Goal: Task Accomplishment & Management: Manage account settings

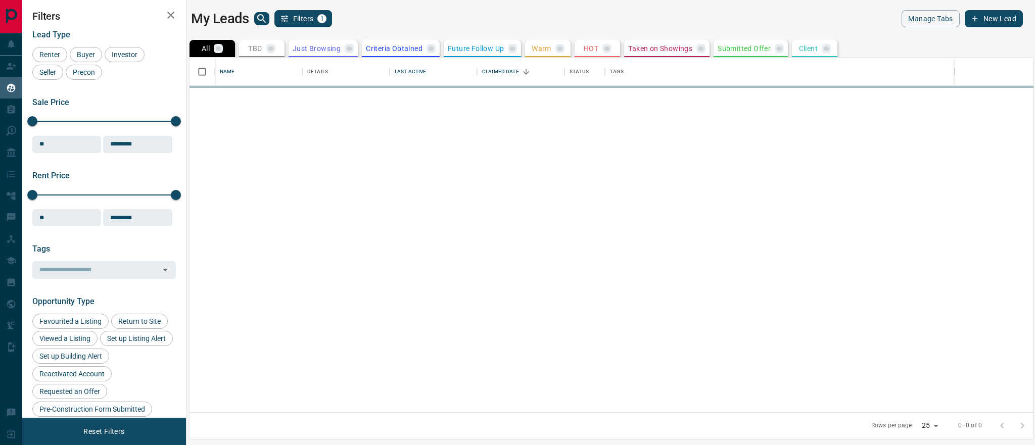
scroll to position [355, 844]
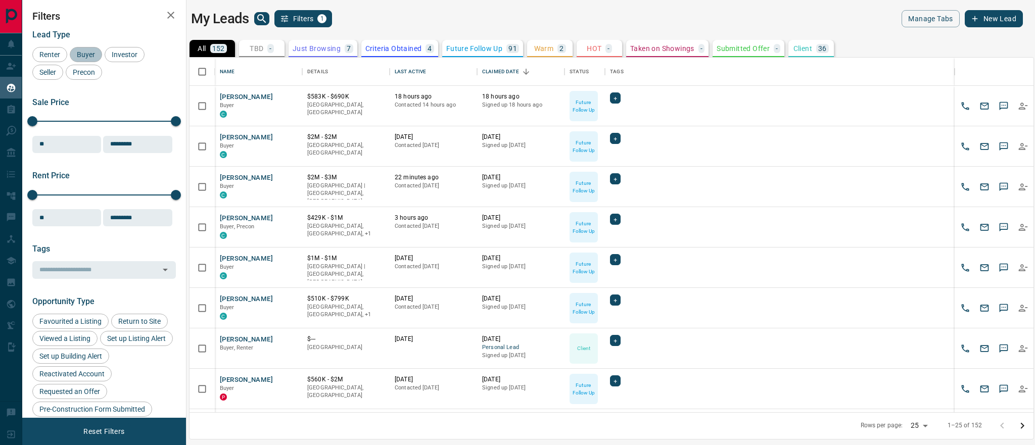
click at [96, 60] on div "Buyer" at bounding box center [86, 54] width 32 height 15
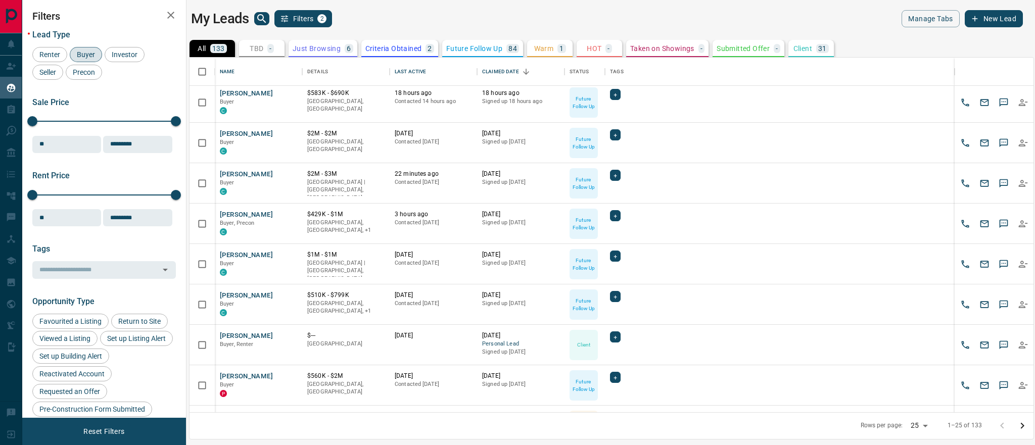
scroll to position [0, 0]
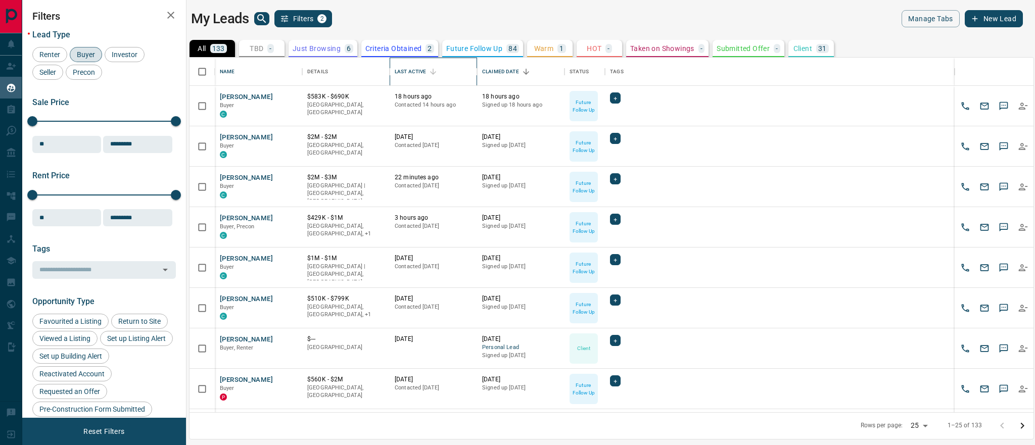
click at [410, 71] on div "Last Active" at bounding box center [410, 72] width 31 height 28
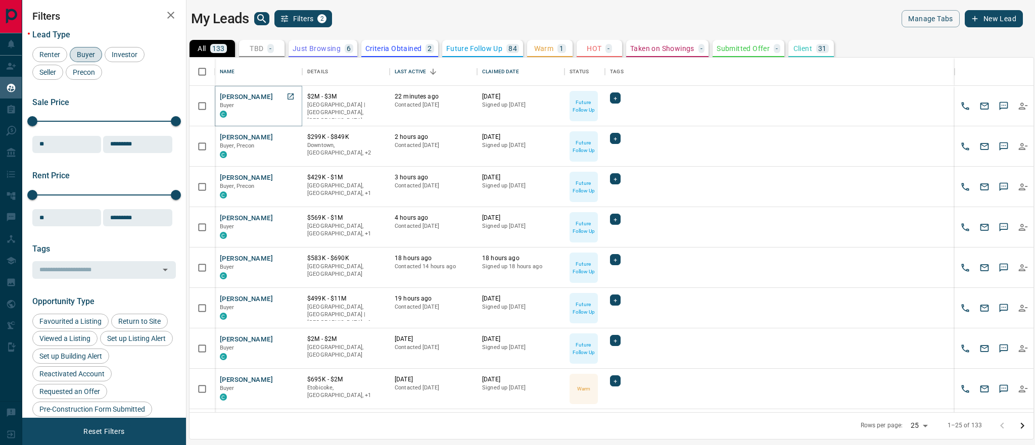
click at [248, 93] on button "[PERSON_NAME]" at bounding box center [246, 97] width 53 height 10
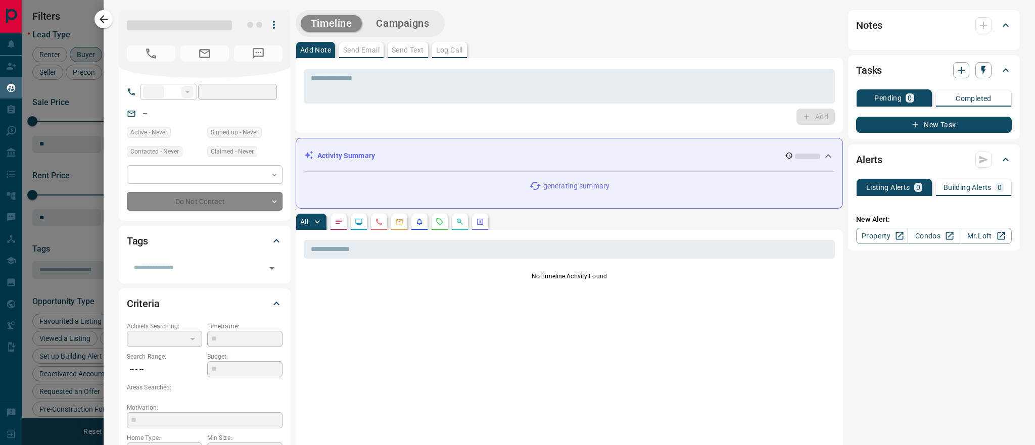
type input "**"
type input "**********"
type input "*"
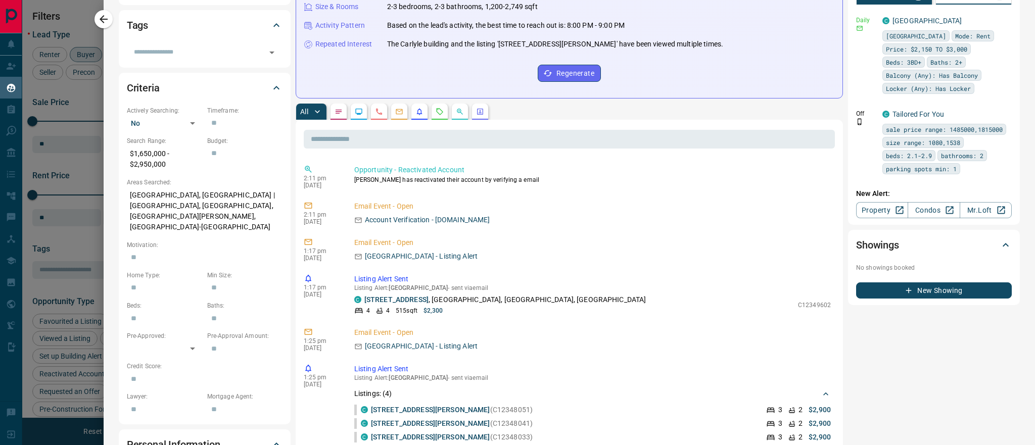
click at [107, 23] on icon "button" at bounding box center [104, 19] width 12 height 12
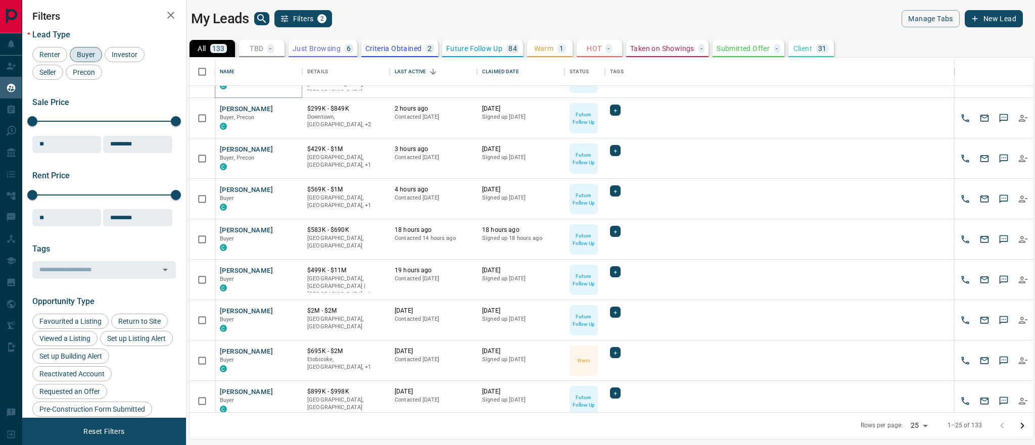
scroll to position [29, 0]
click at [238, 147] on button "[PERSON_NAME]" at bounding box center [246, 150] width 53 height 10
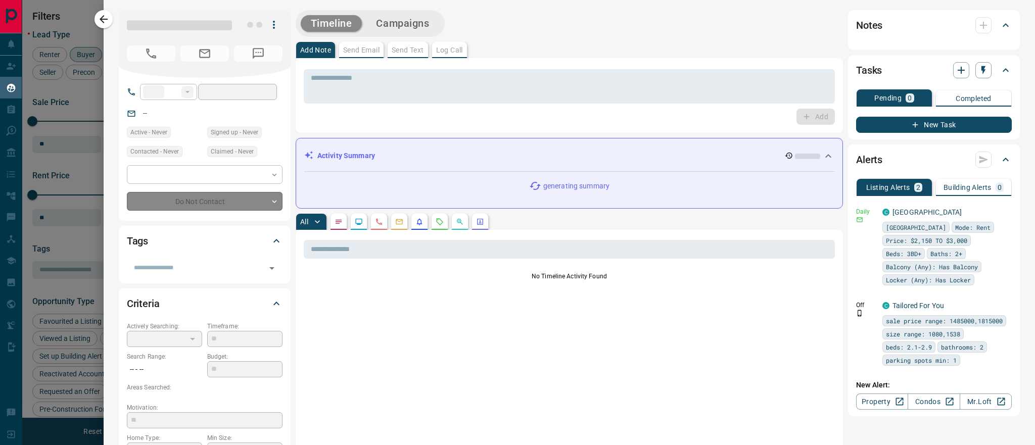
type input "**"
type input "**********"
type input "*"
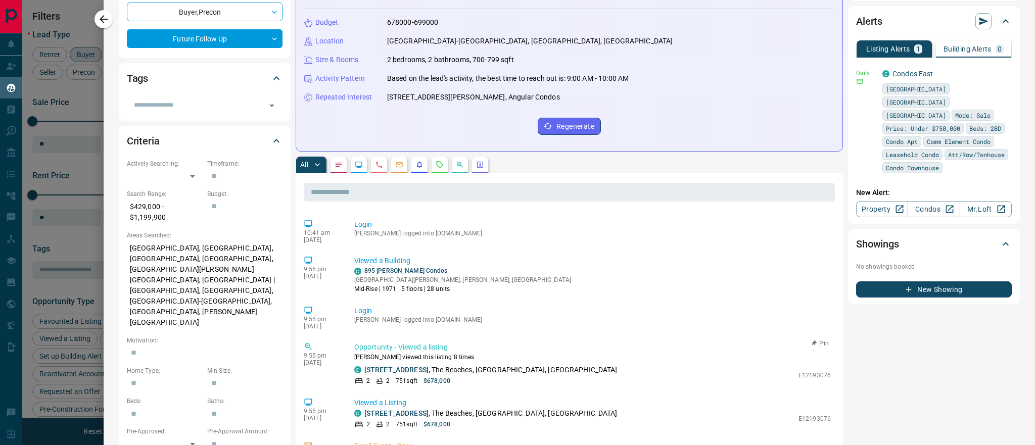
scroll to position [1073, 0]
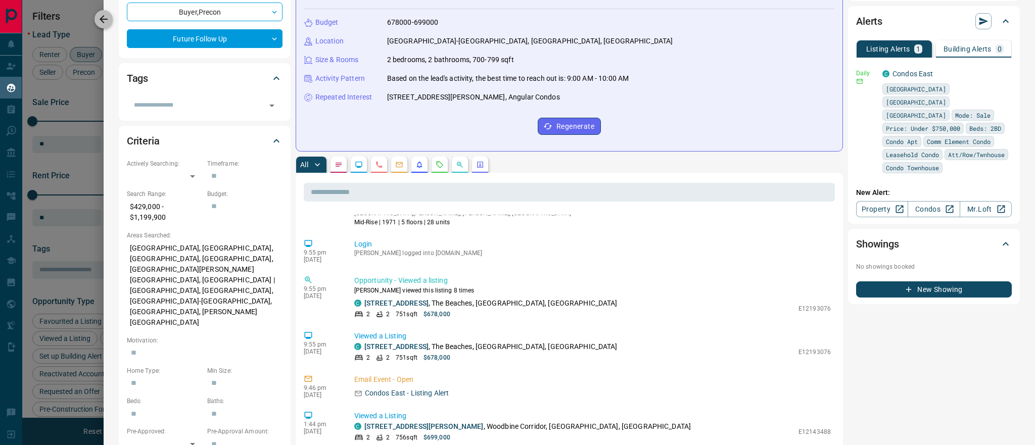
click at [99, 19] on icon "button" at bounding box center [104, 19] width 12 height 12
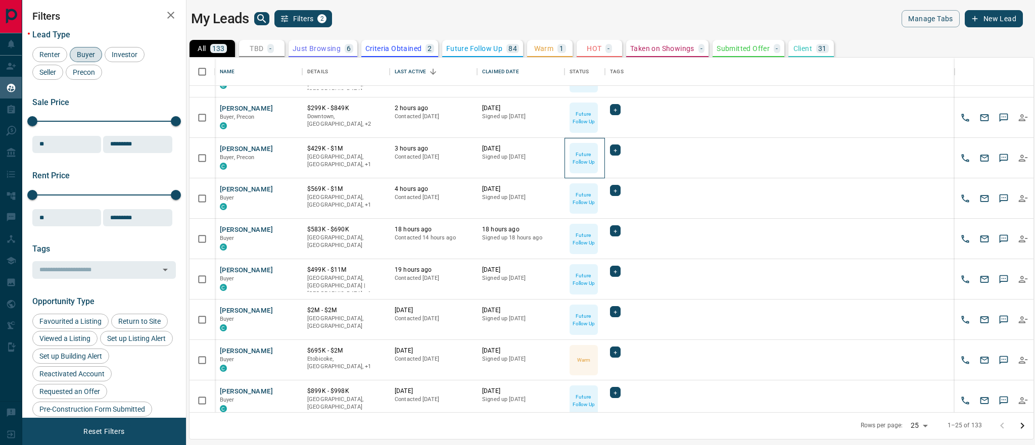
click at [583, 154] on p "Future Follow Up" at bounding box center [583, 158] width 26 height 15
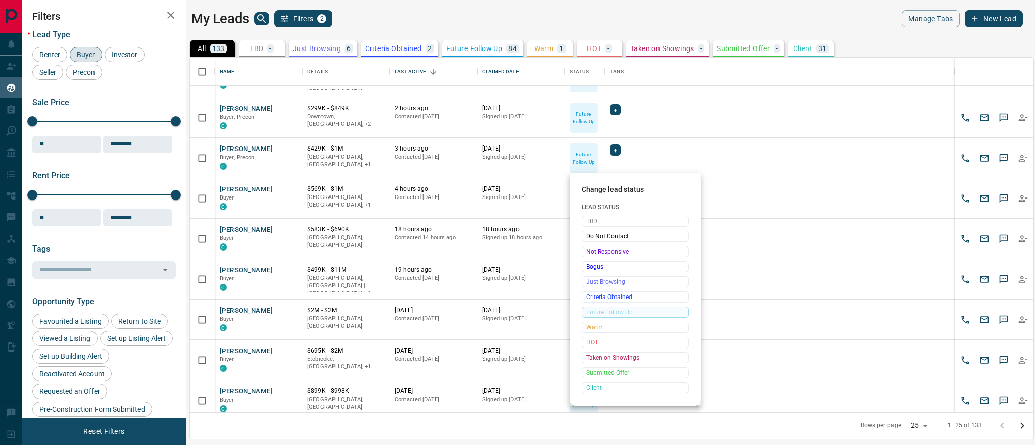
click at [237, 270] on div at bounding box center [517, 222] width 1035 height 445
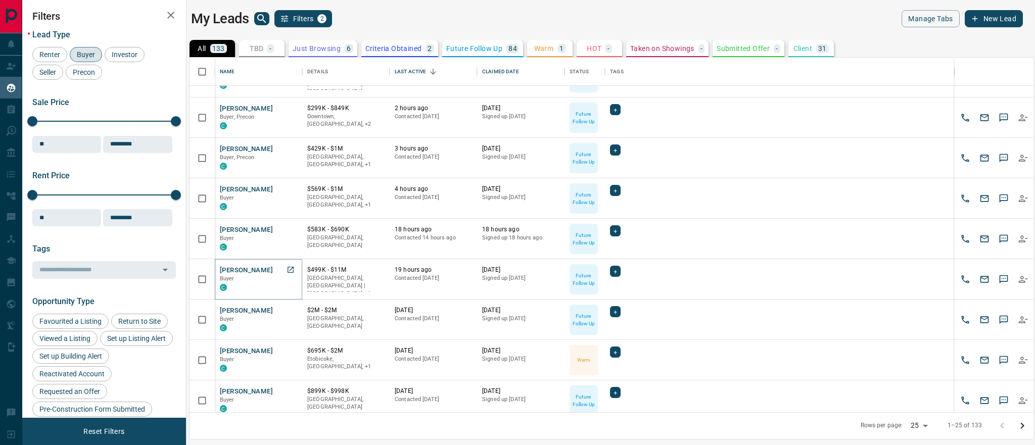
click at [241, 270] on button "[PERSON_NAME]" at bounding box center [246, 271] width 53 height 10
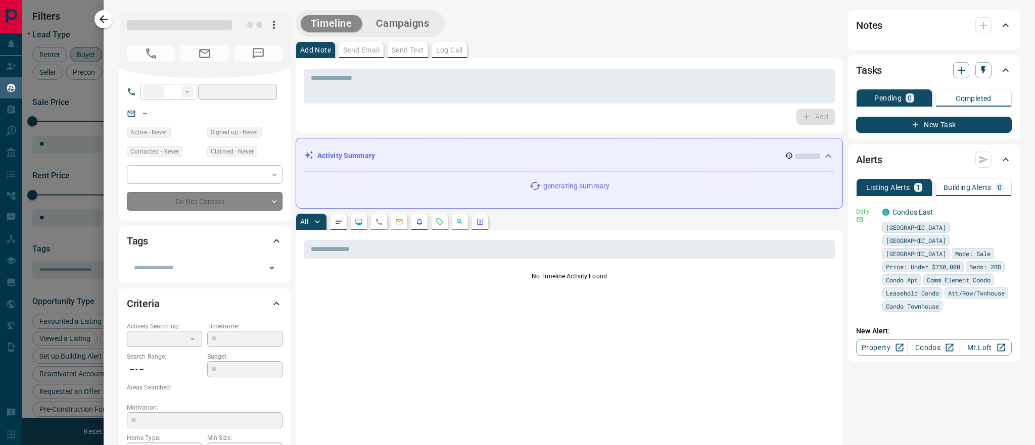
type input "**"
type input "**********"
type input "*"
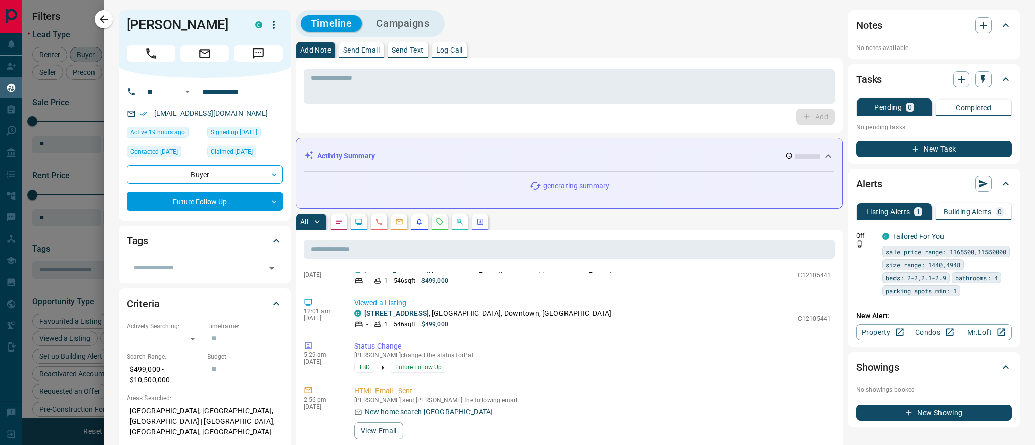
scroll to position [558, 0]
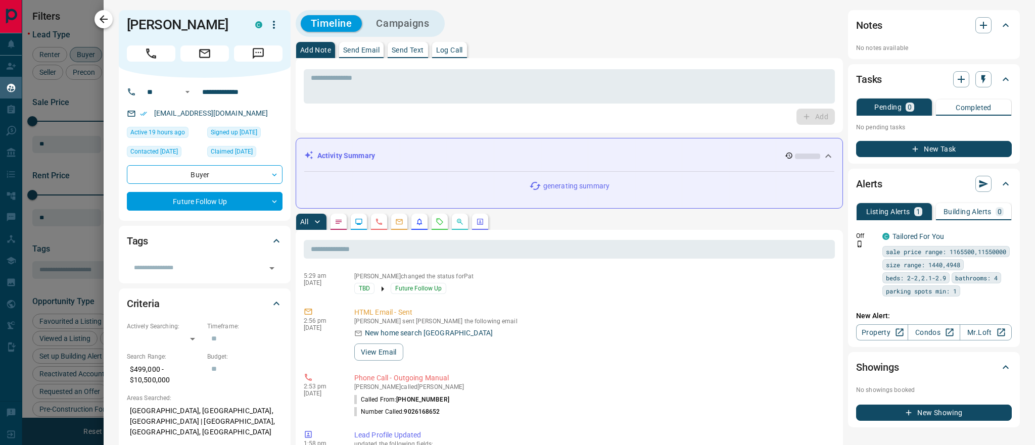
click at [99, 17] on icon "button" at bounding box center [104, 19] width 12 height 12
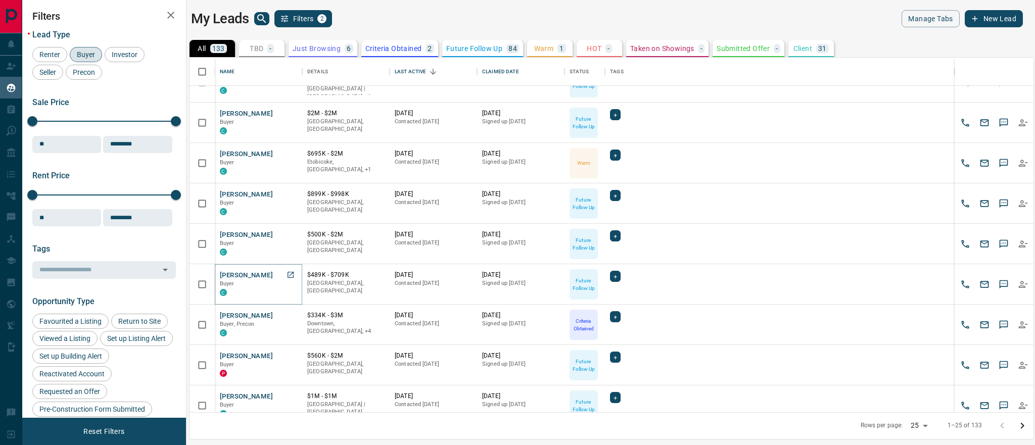
scroll to position [224, 0]
click at [248, 275] on button "[PERSON_NAME]" at bounding box center [246, 278] width 53 height 10
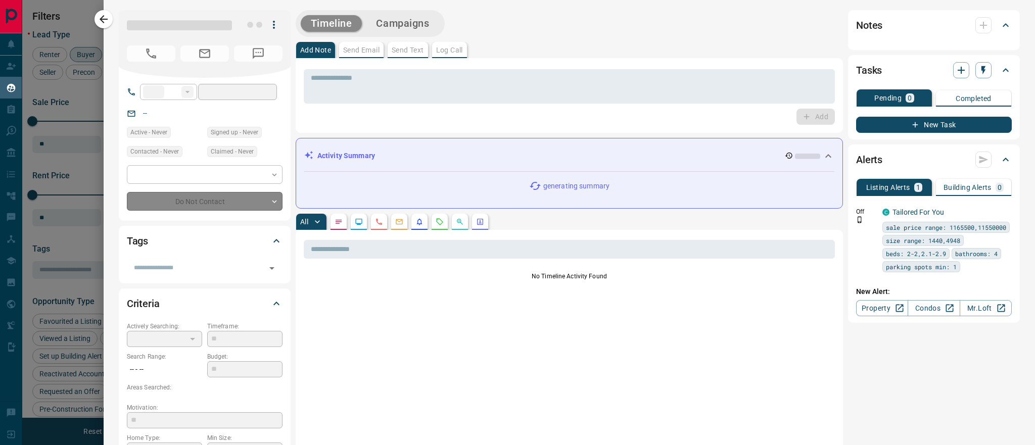
type input "**"
type input "**********"
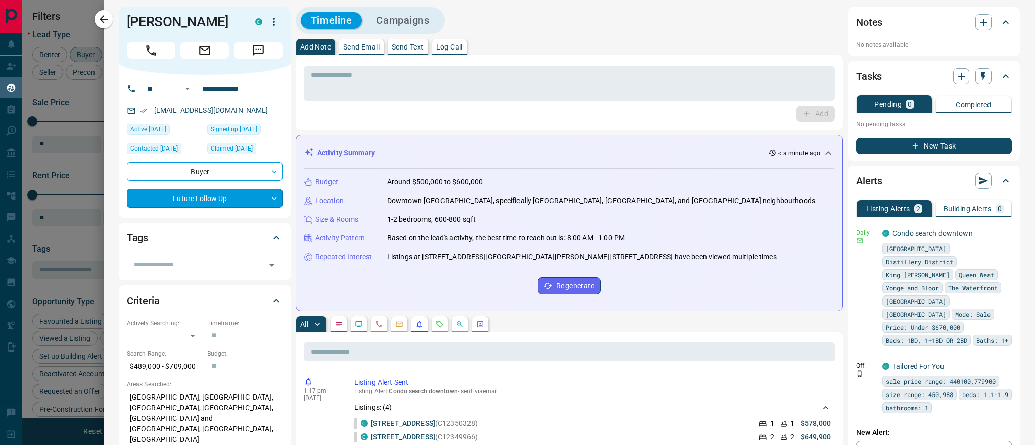
scroll to position [3, 0]
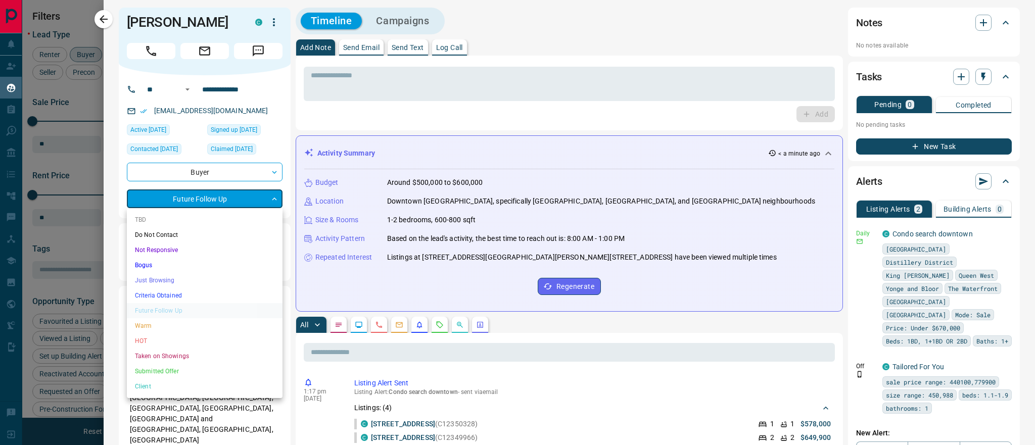
click at [228, 201] on body "Lead Transfers Claim Leads My Leads Tasks Opportunities Deals Campaigns Automat…" at bounding box center [517, 216] width 1035 height 433
click at [200, 328] on li "Warm" at bounding box center [205, 325] width 156 height 15
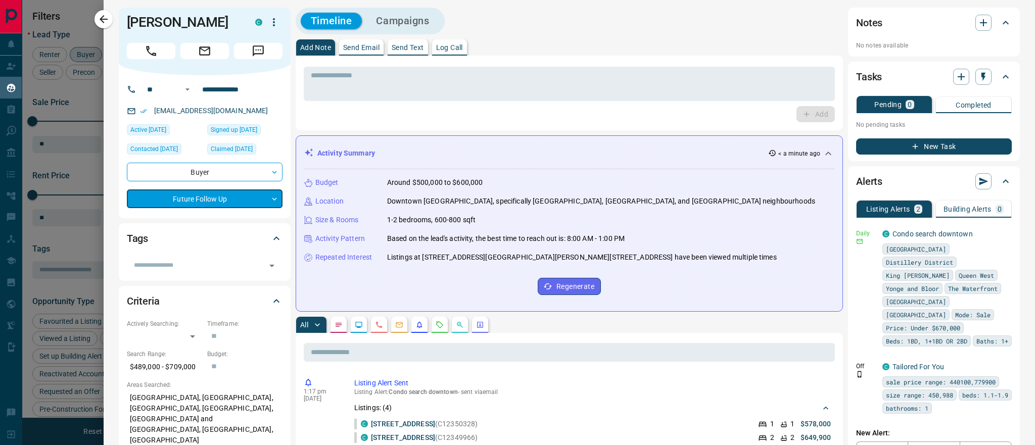
type input "*"
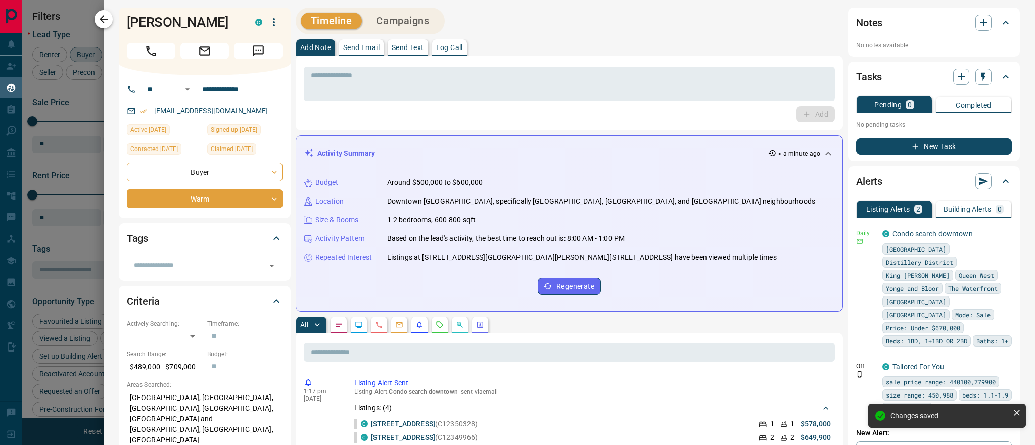
click at [100, 19] on icon "button" at bounding box center [104, 19] width 8 height 8
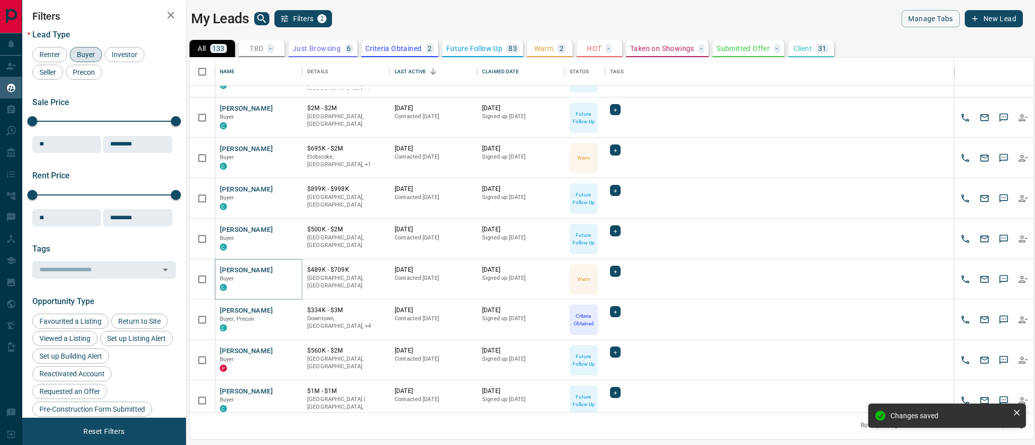
scroll to position [300, 0]
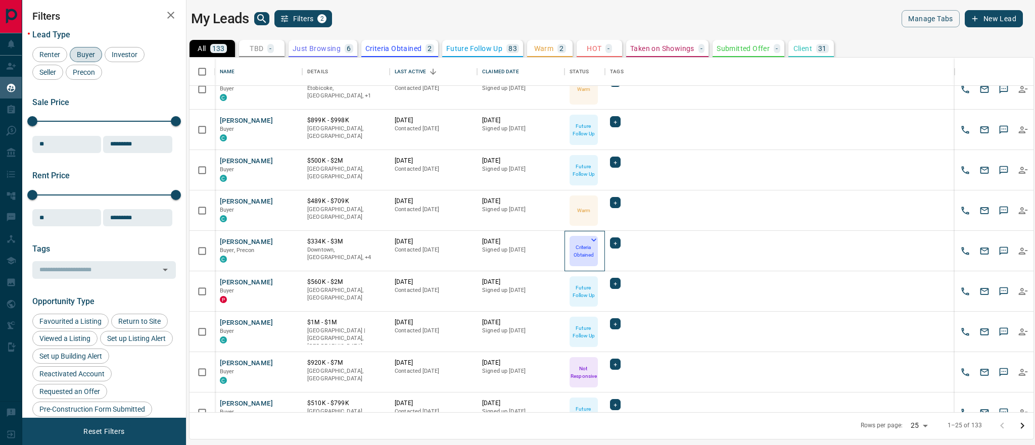
click at [586, 250] on p "Criteria Obtained" at bounding box center [583, 251] width 26 height 15
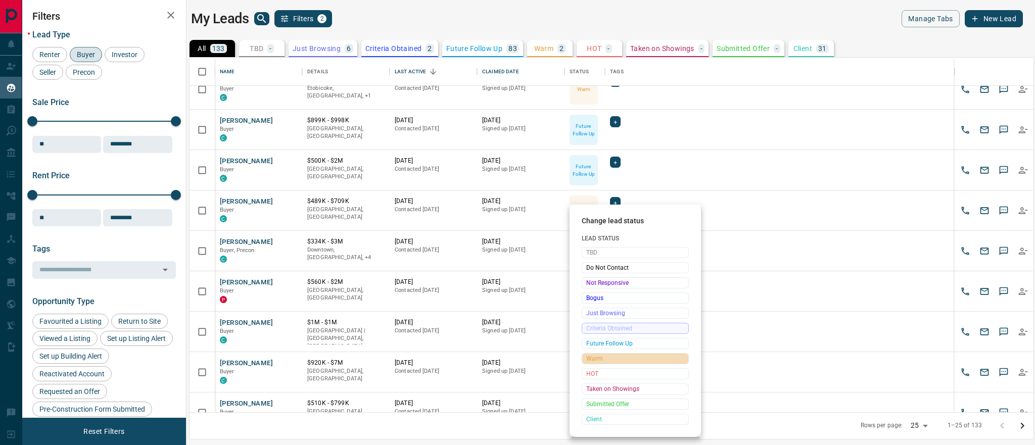
click at [608, 362] on span "Warm" at bounding box center [635, 359] width 98 height 10
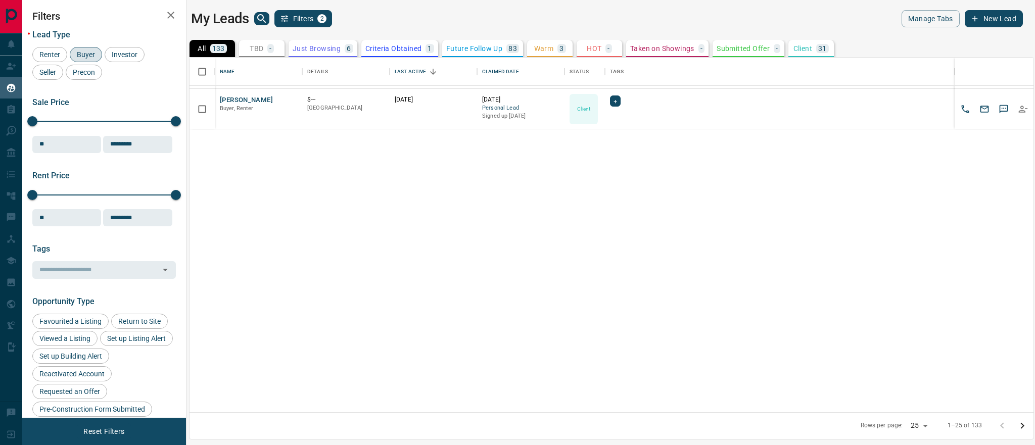
scroll to position [0, 0]
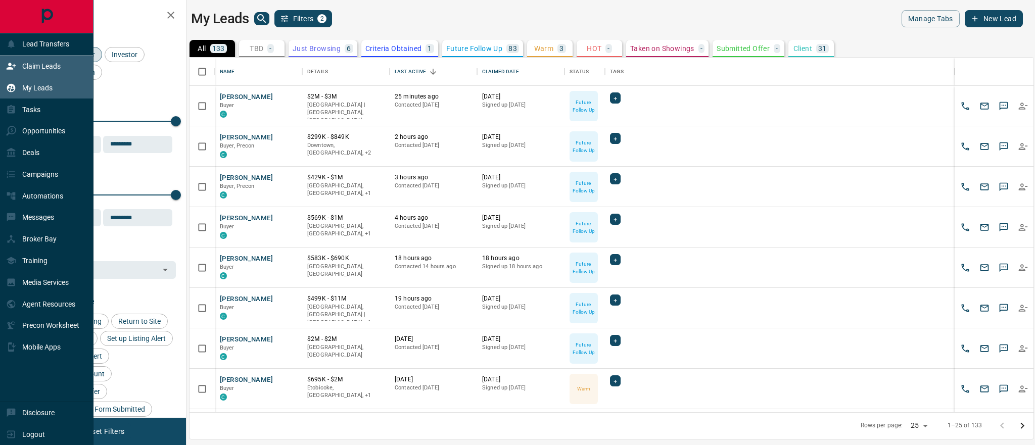
click at [23, 63] on p "Claim Leads" at bounding box center [41, 66] width 38 height 8
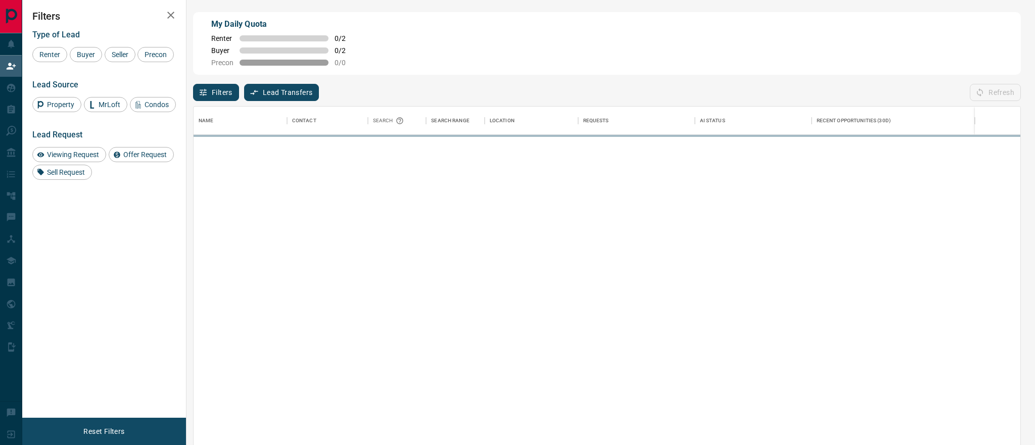
scroll to position [340, 827]
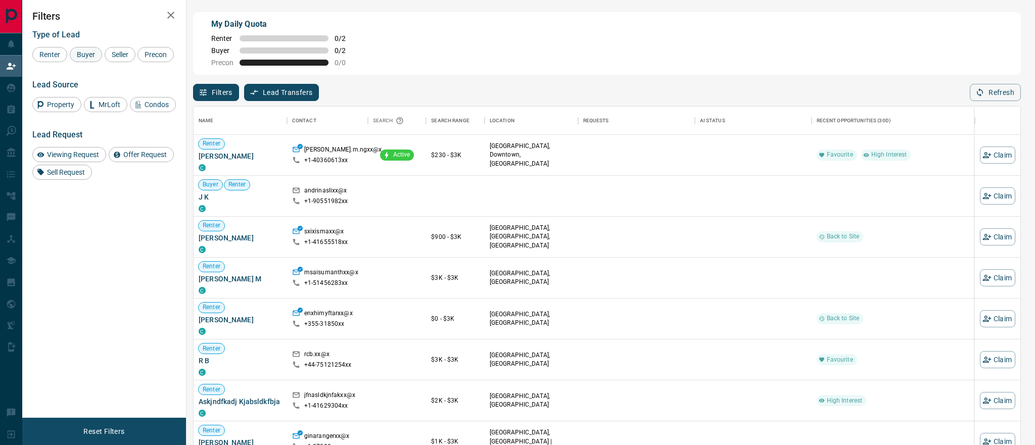
click at [88, 56] on span "Buyer" at bounding box center [85, 55] width 25 height 8
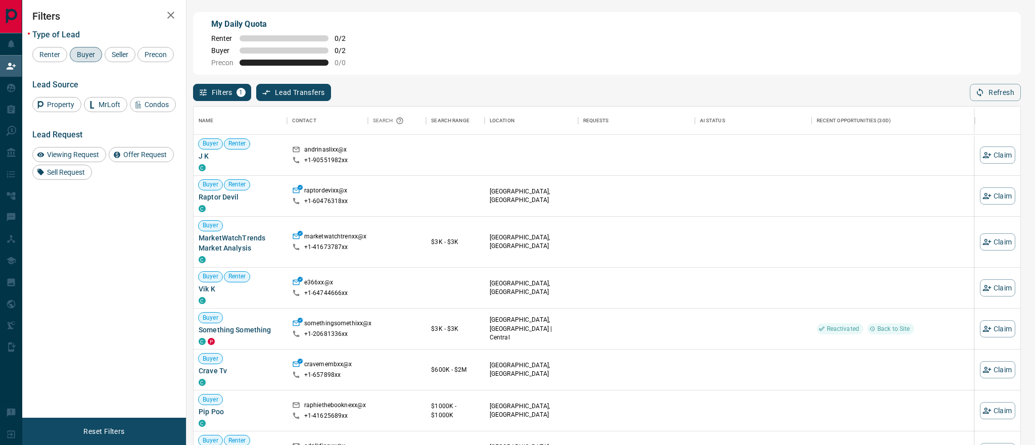
click at [86, 59] on div "Buyer" at bounding box center [86, 54] width 32 height 15
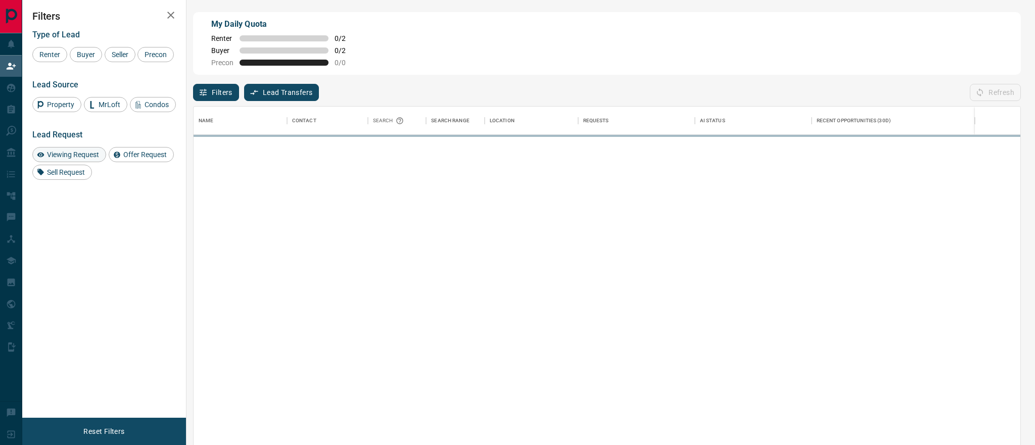
click at [85, 159] on span "Viewing Request" at bounding box center [72, 155] width 59 height 8
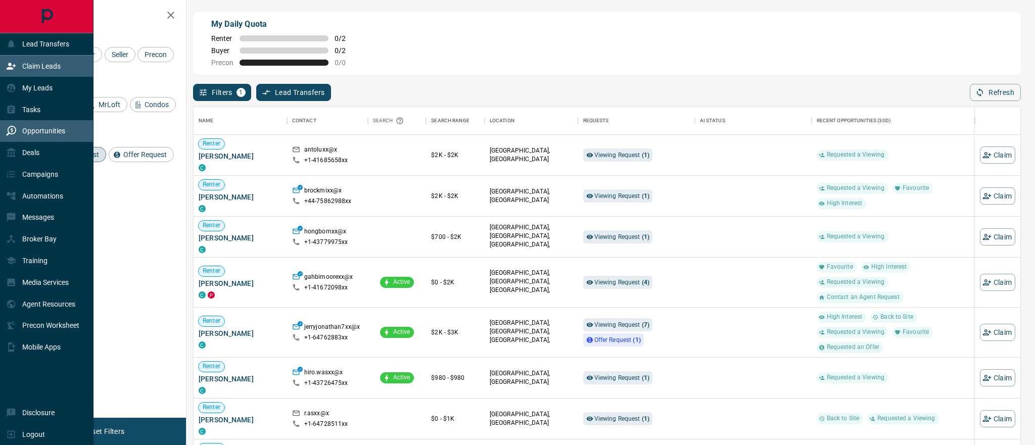
click at [40, 139] on div "Opportunities" at bounding box center [46, 131] width 93 height 22
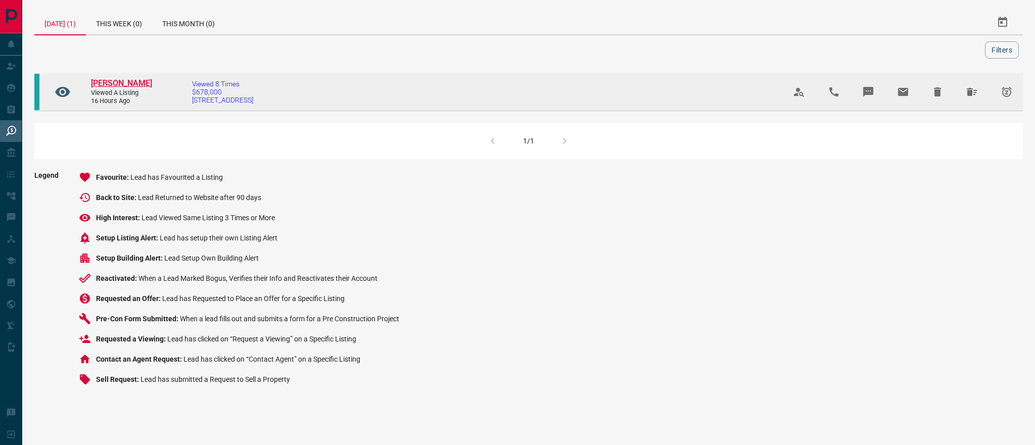
click at [121, 83] on span "[PERSON_NAME]" at bounding box center [121, 83] width 61 height 10
